Goal: Information Seeking & Learning: Learn about a topic

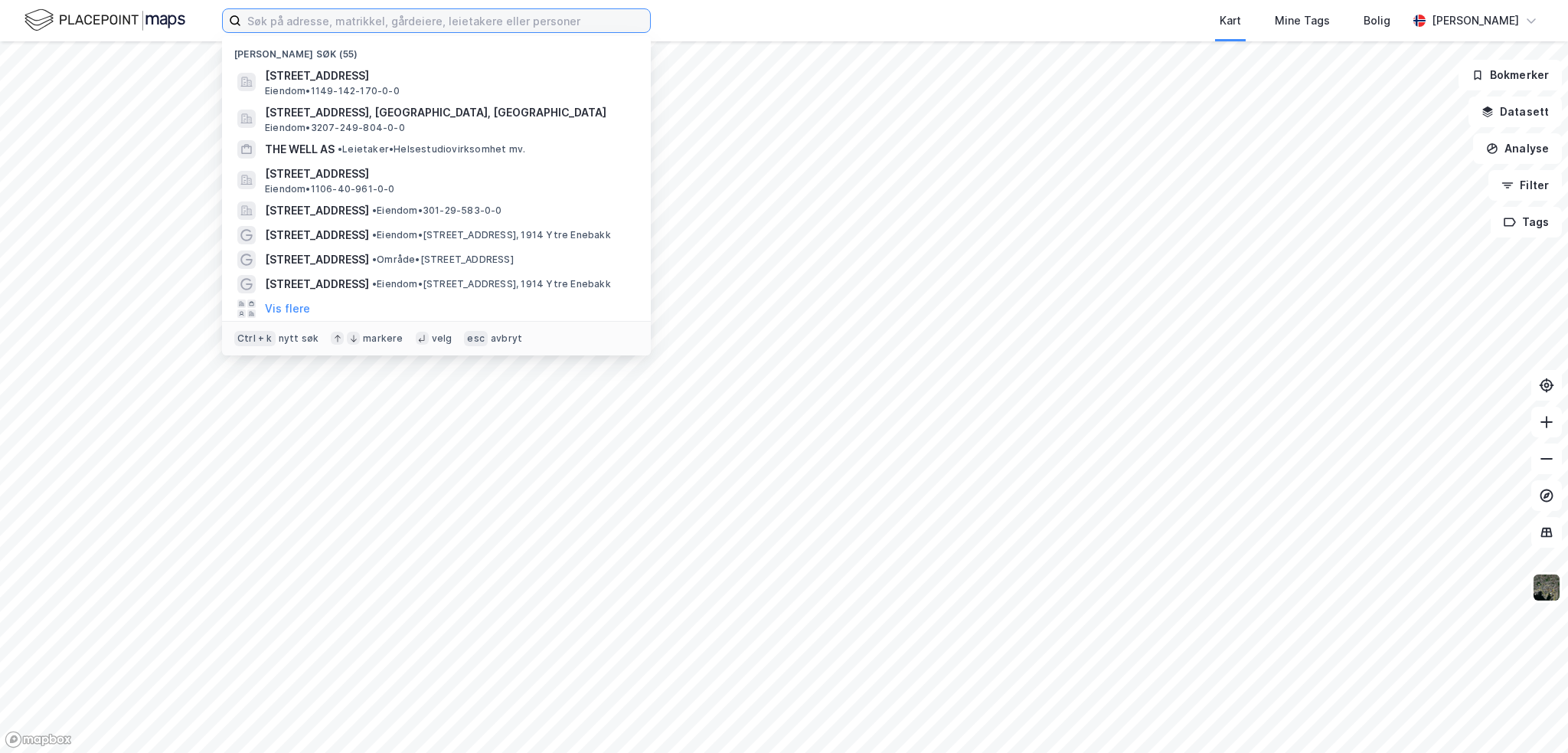
click at [465, 24] on input at bounding box center [446, 21] width 409 height 23
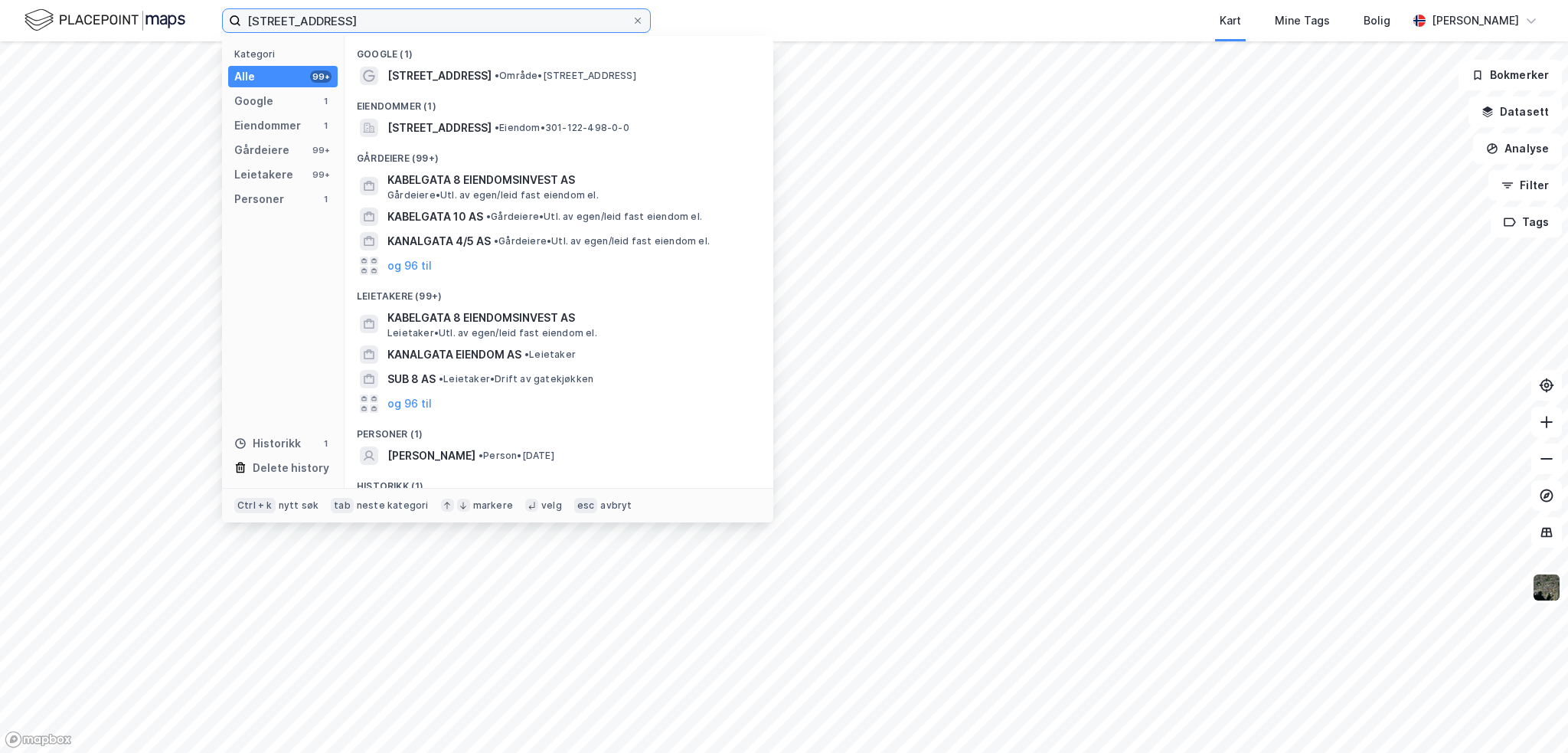
type input "[STREET_ADDRESS]"
click at [523, 140] on div "Google (1) [STREET_ADDRESS] • Område • [STREET_ADDRESS][GEOGRAPHIC_DATA] (1) [S…" at bounding box center [558, 261] width 429 height 452
click at [386, 116] on div "[STREET_ADDRESS] • Eiendom • 301-122-498-0-0" at bounding box center [558, 128] width 404 height 24
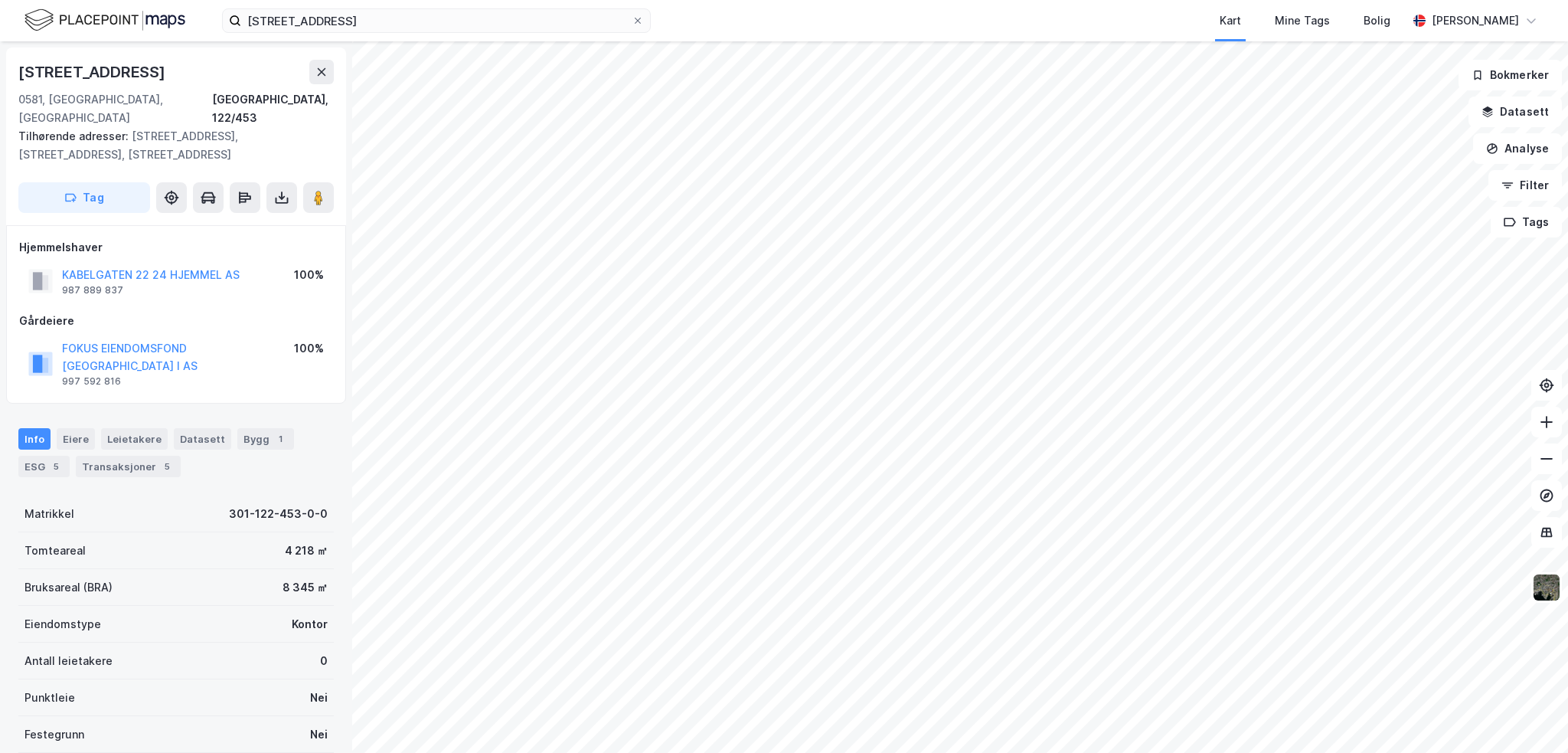
click at [0, 0] on button "FOKUS EIENDOMSFOND [GEOGRAPHIC_DATA] I AS" at bounding box center [0, 0] width 0 height 0
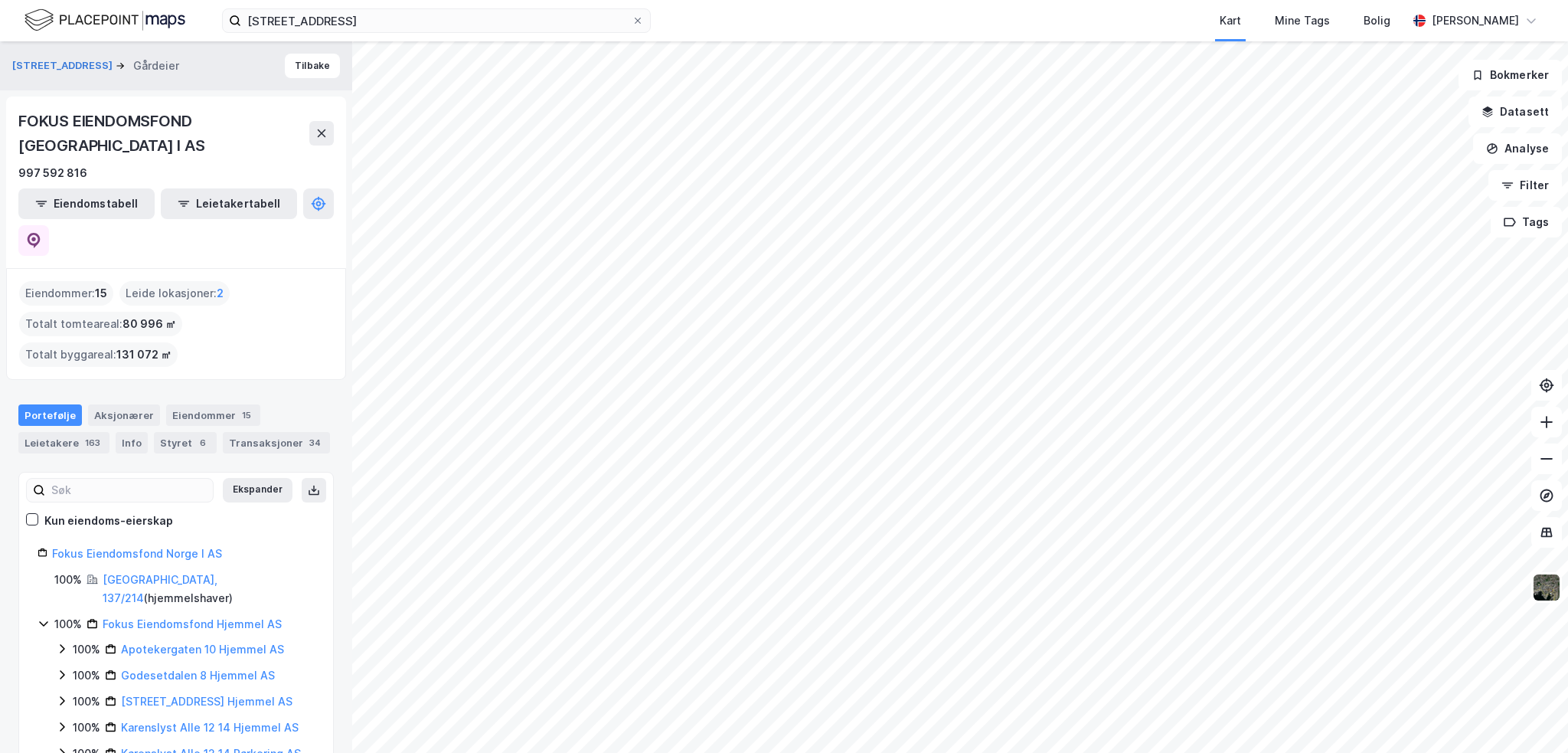
click at [116, 405] on div "Aksjonærer" at bounding box center [124, 415] width 72 height 22
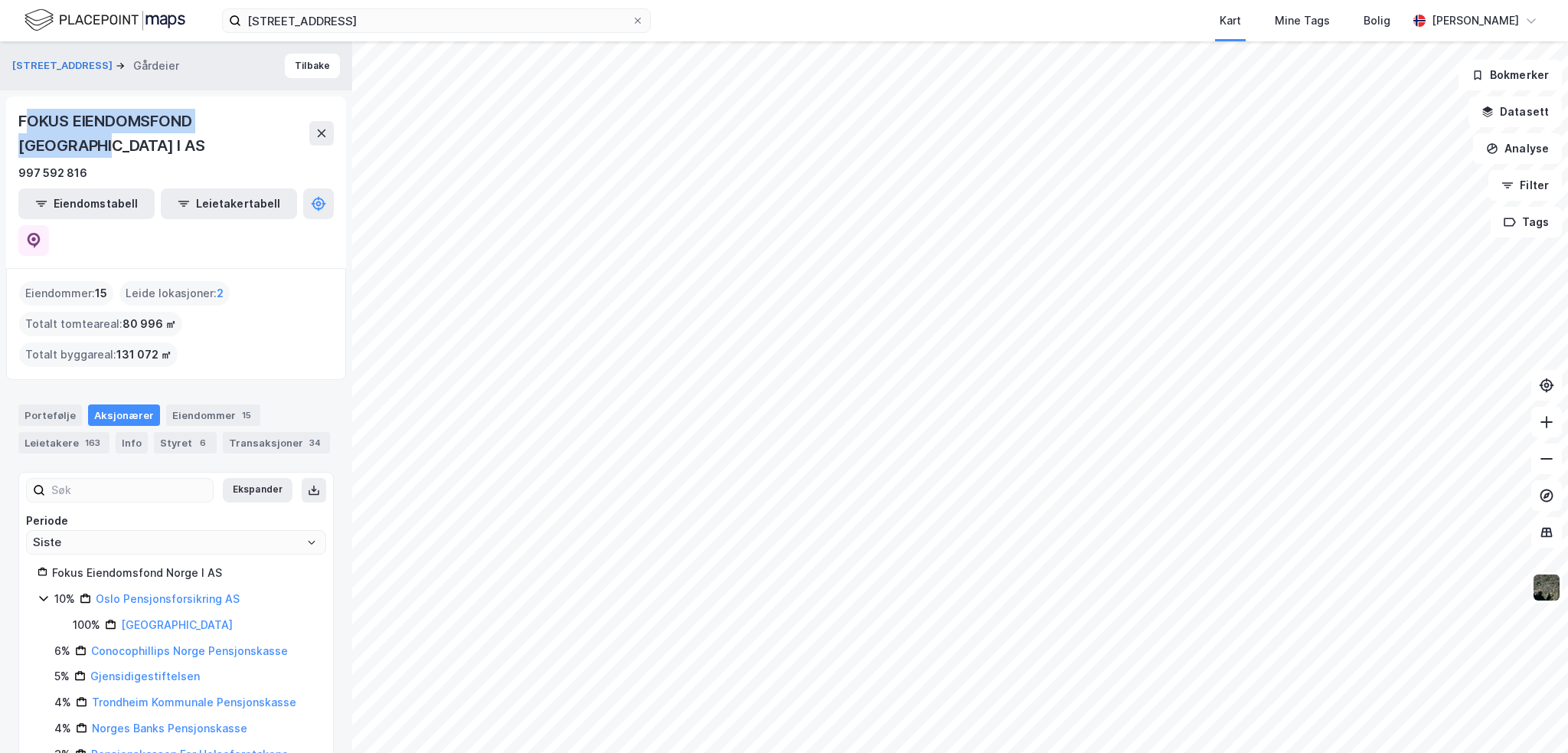
drag, startPoint x: 286, startPoint y: 119, endPoint x: 29, endPoint y: 100, distance: 257.7
click at [29, 100] on div "FOKUS EIENDOMSFOND NORGE I AS 997 592 816 Eiendomstabell Leietakertabell" at bounding box center [176, 182] width 340 height 172
click at [172, 432] on div "Styret 6" at bounding box center [185, 442] width 63 height 22
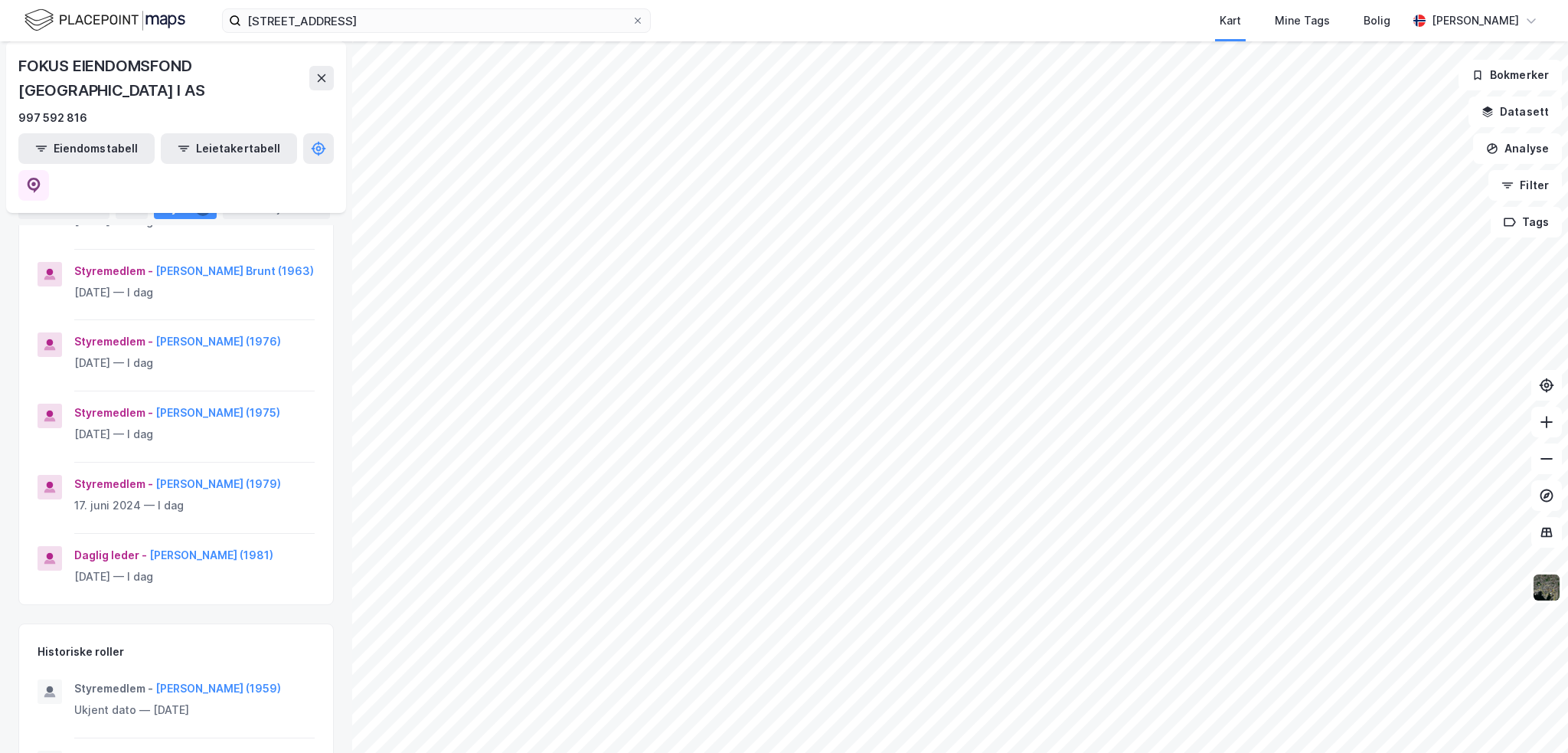
scroll to position [153, 0]
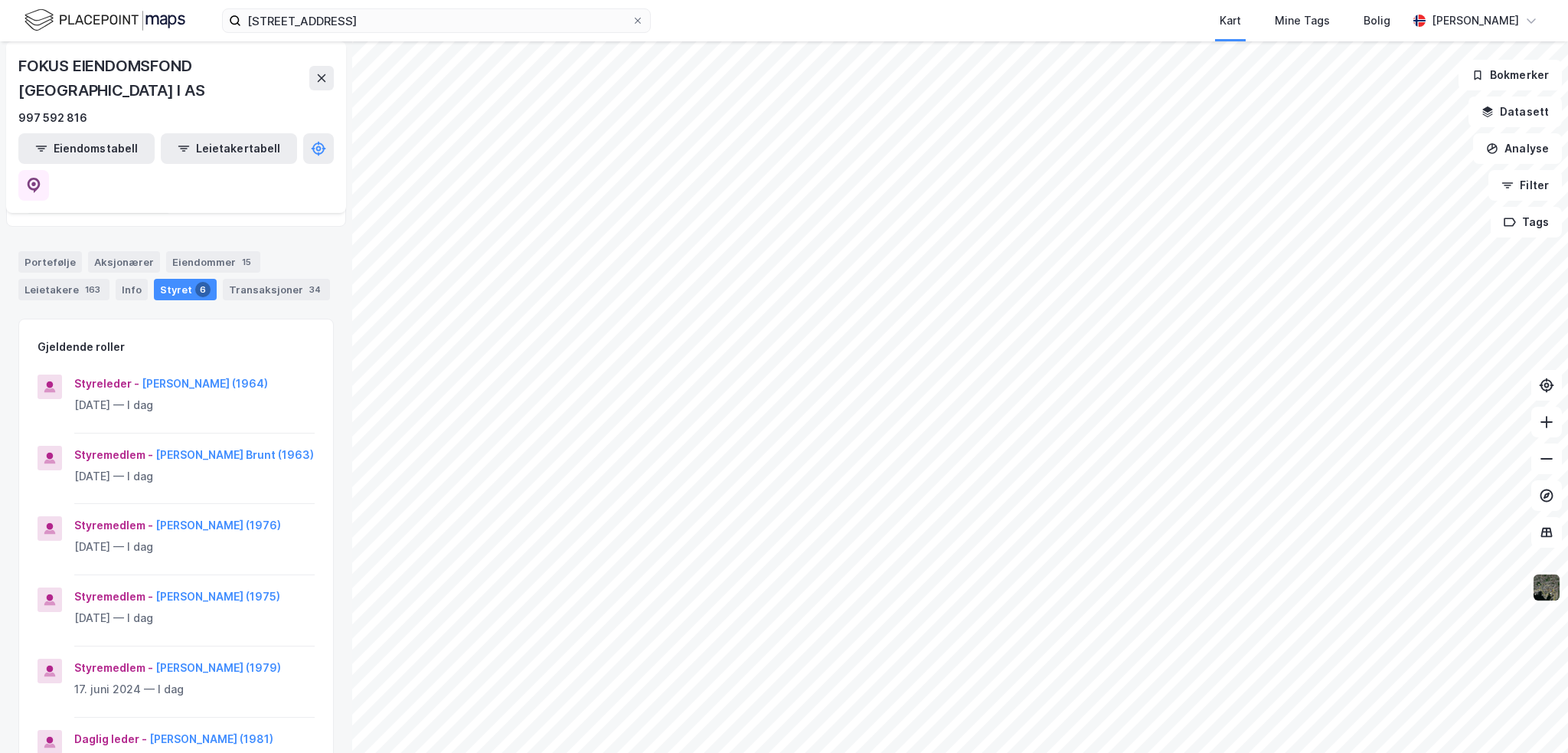
click at [288, 61] on div "FOKUS EIENDOMSFOND [GEOGRAPHIC_DATA] I AS" at bounding box center [176, 78] width 315 height 49
drag, startPoint x: 282, startPoint y: 64, endPoint x: 39, endPoint y: 61, distance: 243.0
click at [19, 63] on div "FOKUS EIENDOMSFOND [GEOGRAPHIC_DATA] I AS" at bounding box center [164, 78] width 291 height 49
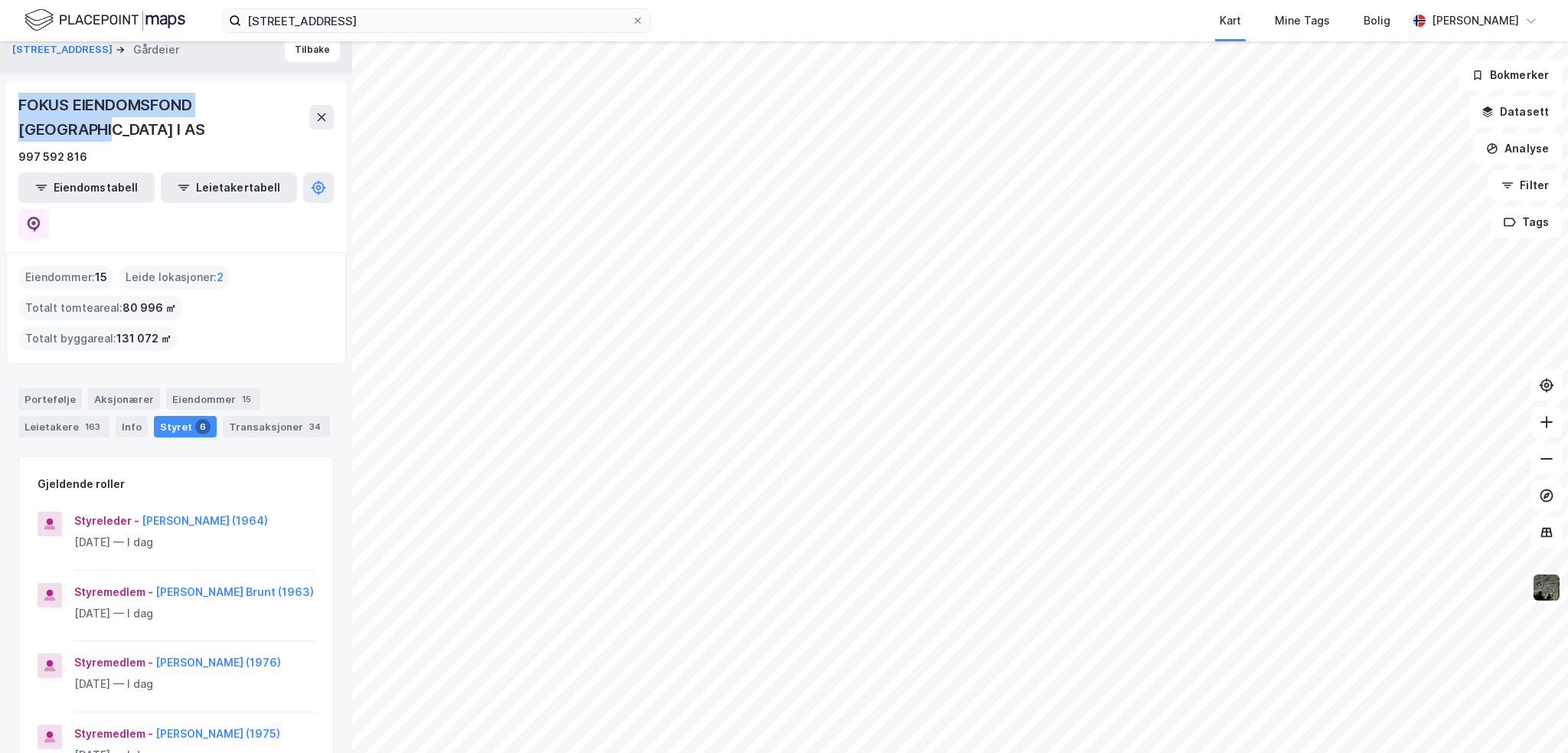
scroll to position [0, 0]
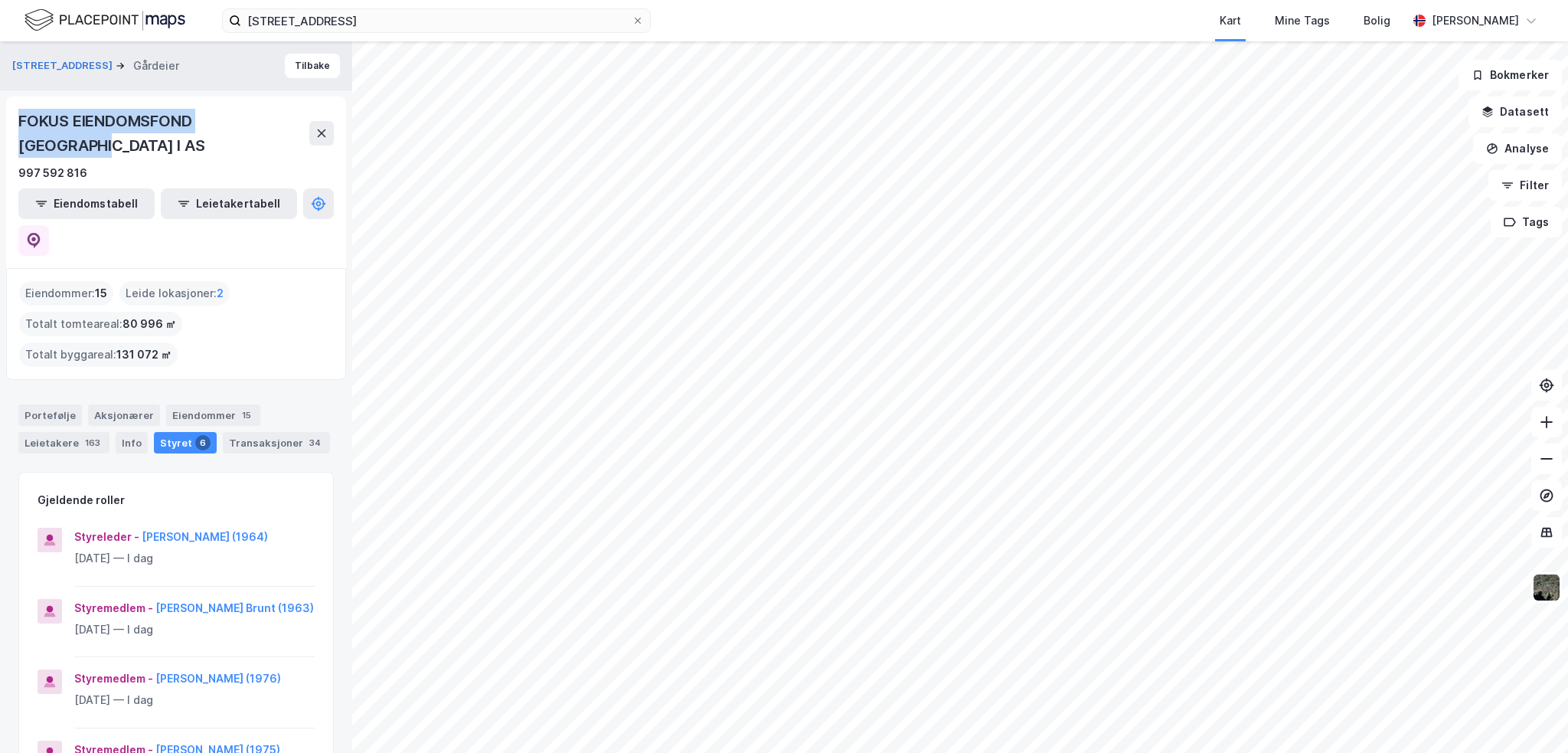
click at [43, 63] on button "[STREET_ADDRESS]" at bounding box center [64, 66] width 103 height 15
